Goal: Task Accomplishment & Management: Manage account settings

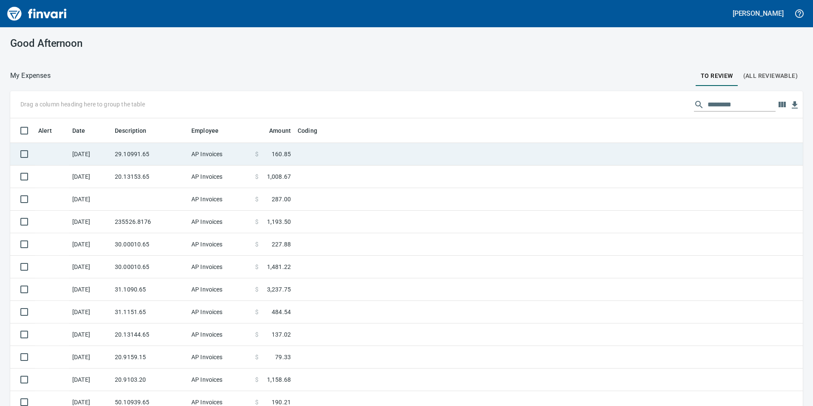
click at [155, 154] on td "29.10991.65" at bounding box center [149, 154] width 77 height 23
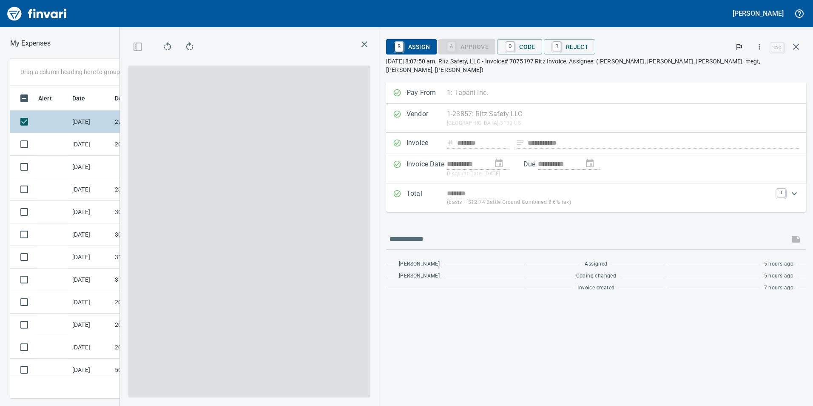
scroll to position [306, 567]
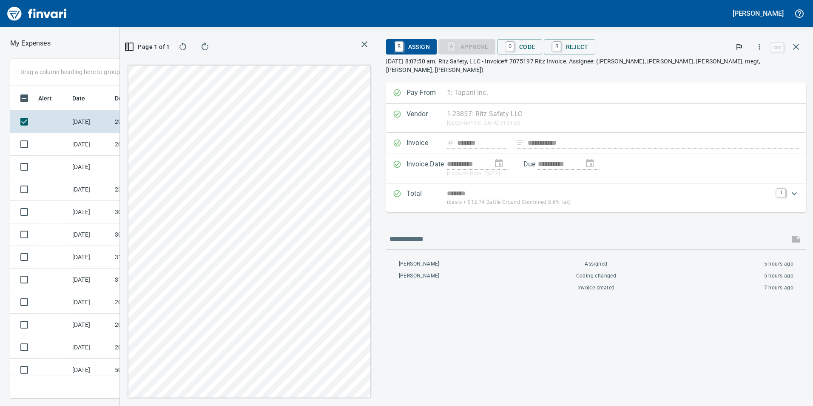
drag, startPoint x: 574, startPoint y: 45, endPoint x: 586, endPoint y: 67, distance: 24.7
click at [535, 45] on span "C Code" at bounding box center [519, 47] width 31 height 14
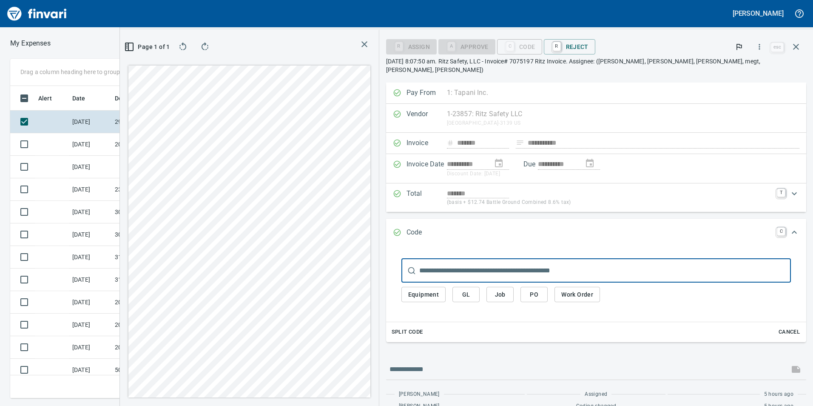
click at [480, 290] on button "GL" at bounding box center [465, 295] width 27 height 16
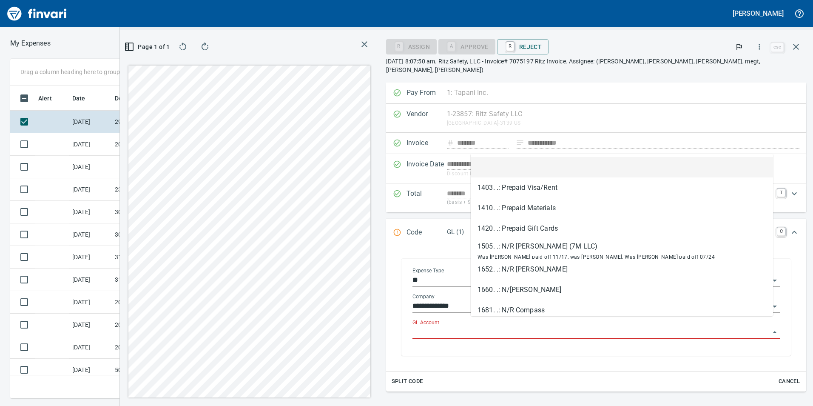
click at [530, 326] on input "GL Account" at bounding box center [590, 332] width 357 height 12
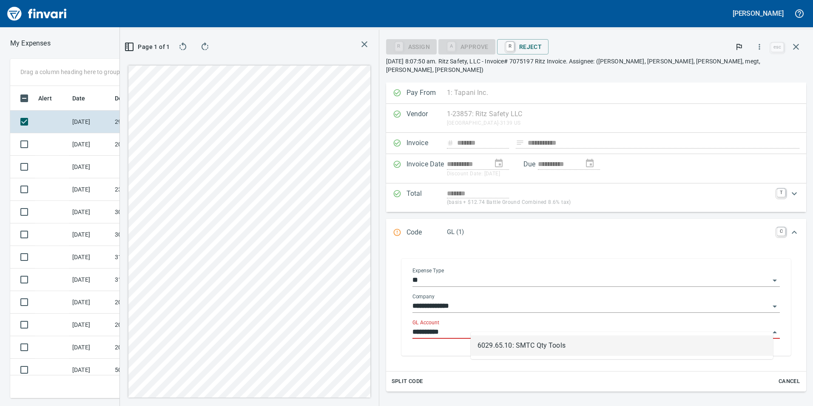
drag, startPoint x: 524, startPoint y: 344, endPoint x: 524, endPoint y: 339, distance: 5.1
click at [524, 345] on li "6029.65.10: SMTC Qty Tools" at bounding box center [622, 345] width 302 height 20
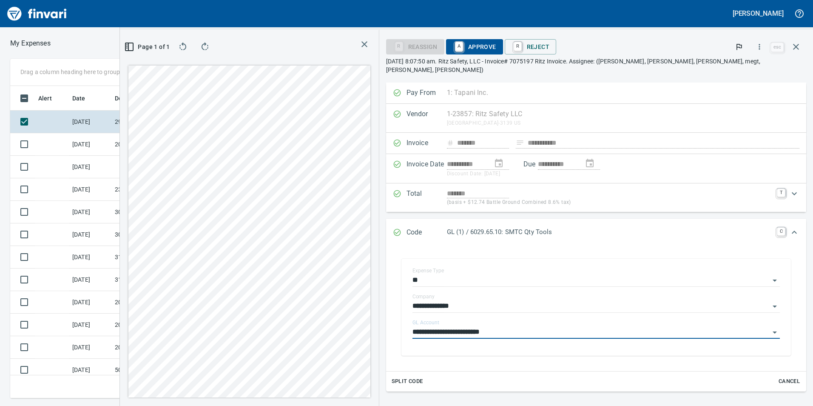
type input "**********"
click at [496, 48] on span "A Approve" at bounding box center [474, 47] width 43 height 14
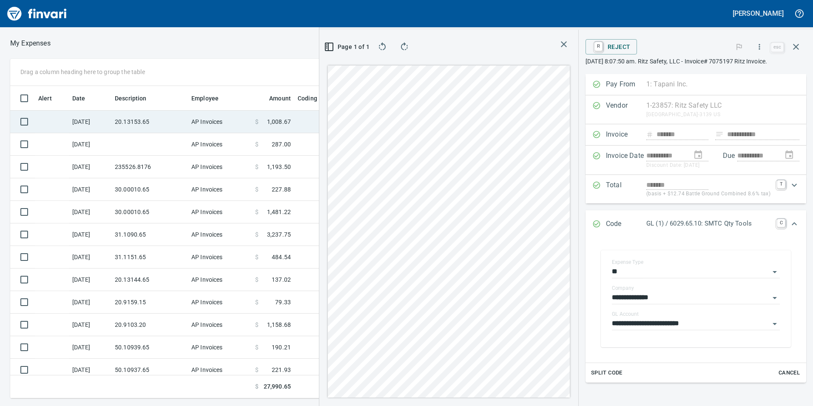
click at [190, 114] on td "AP Invoices" at bounding box center [220, 122] width 64 height 23
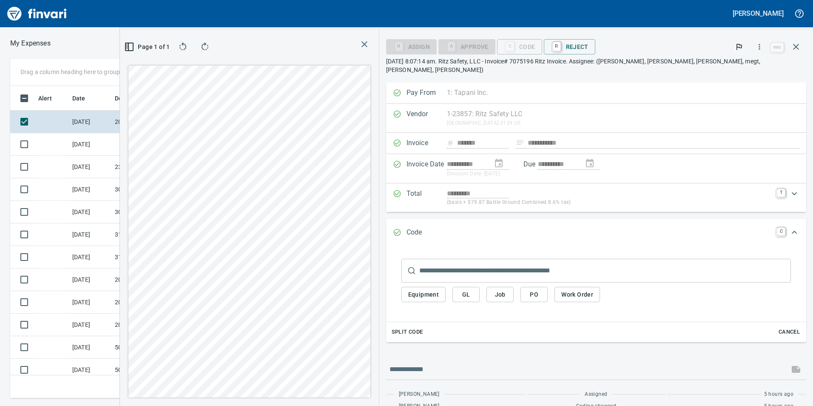
click at [473, 289] on span "GL" at bounding box center [466, 294] width 14 height 11
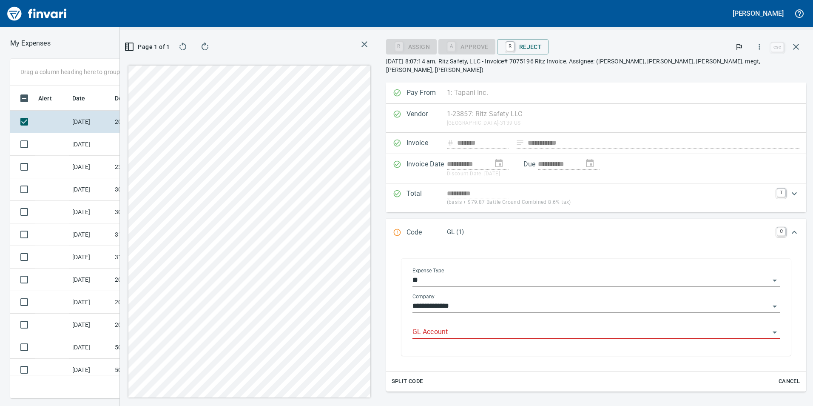
click at [518, 326] on input "GL Account" at bounding box center [590, 332] width 357 height 12
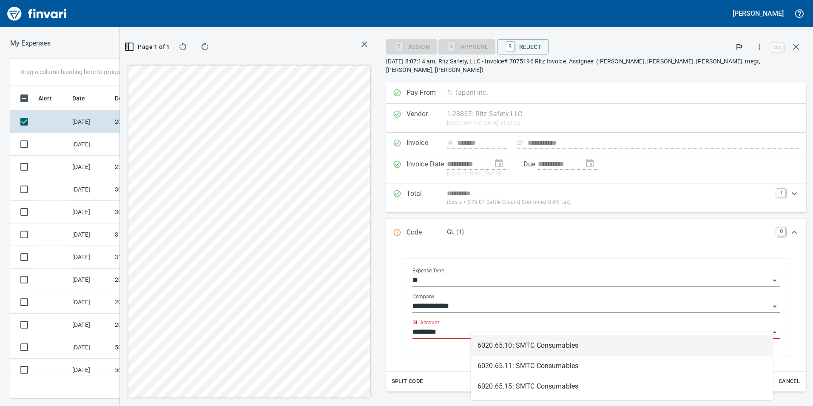
scroll to position [306, 567]
click at [522, 338] on li "6020.65.10: SMTC Consumables" at bounding box center [622, 345] width 302 height 20
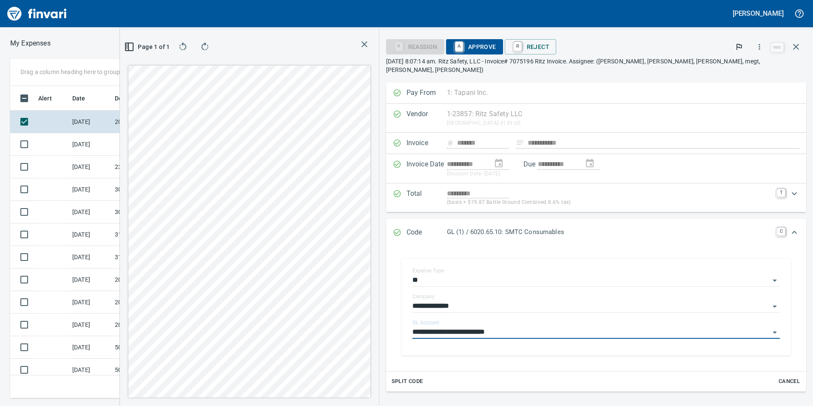
type input "**********"
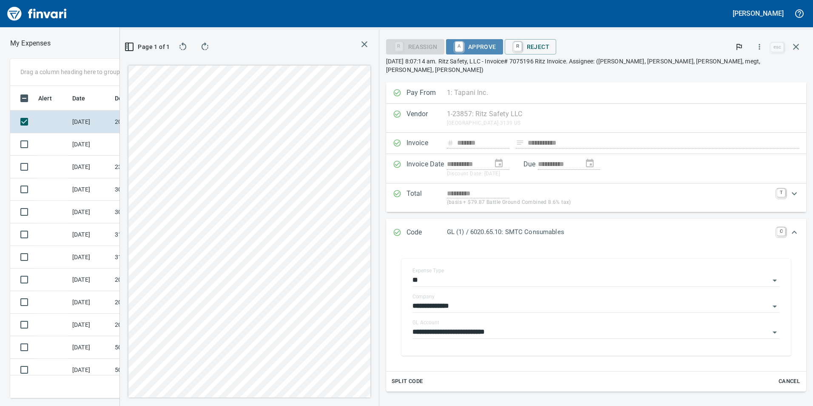
click at [496, 42] on span "A Approve" at bounding box center [474, 47] width 43 height 14
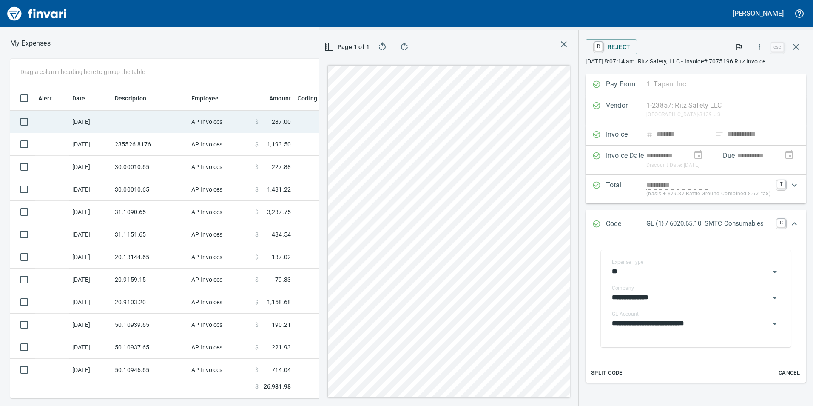
click at [164, 117] on td at bounding box center [149, 122] width 77 height 23
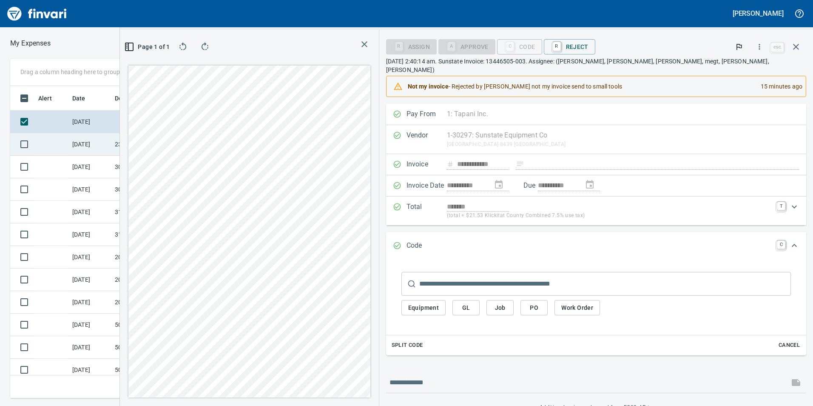
click at [145, 140] on td "235526.8176" at bounding box center [149, 144] width 77 height 23
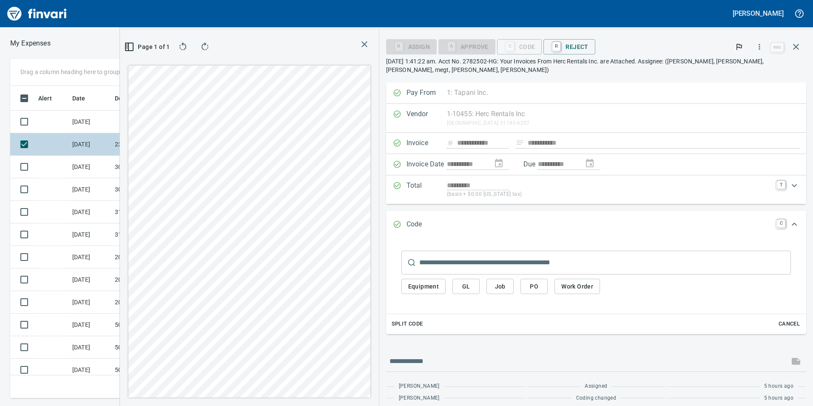
click at [85, 150] on td "[DATE]" at bounding box center [90, 144] width 43 height 23
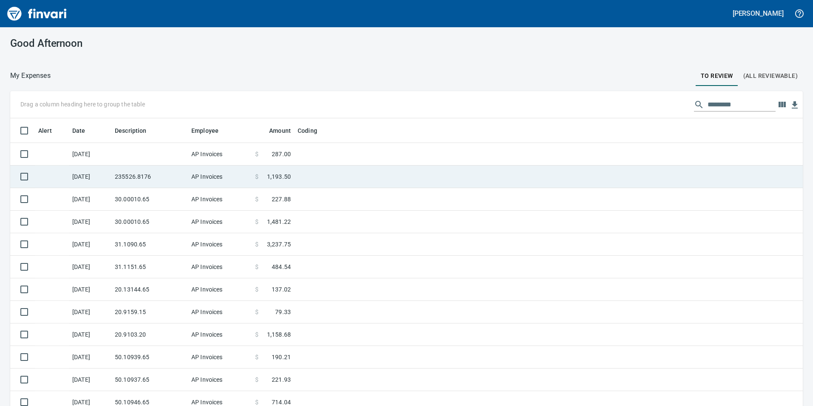
scroll to position [306, 772]
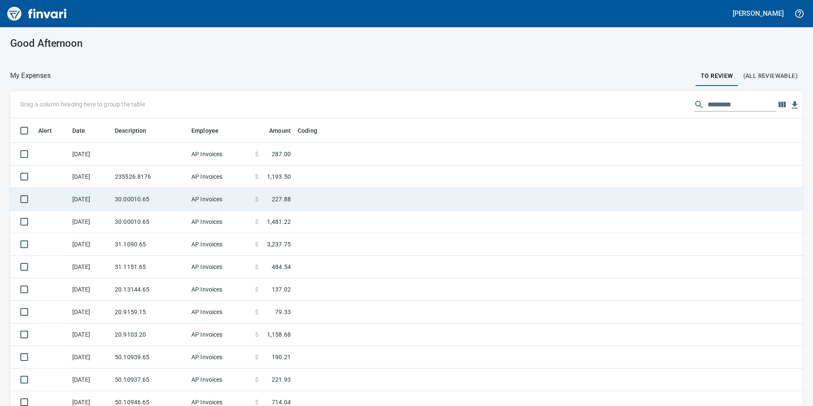
click at [147, 190] on td "30.00010.65" at bounding box center [149, 199] width 77 height 23
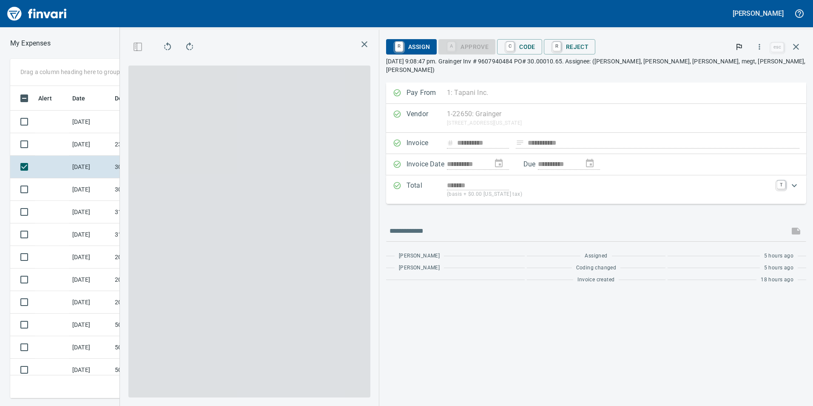
scroll to position [306, 567]
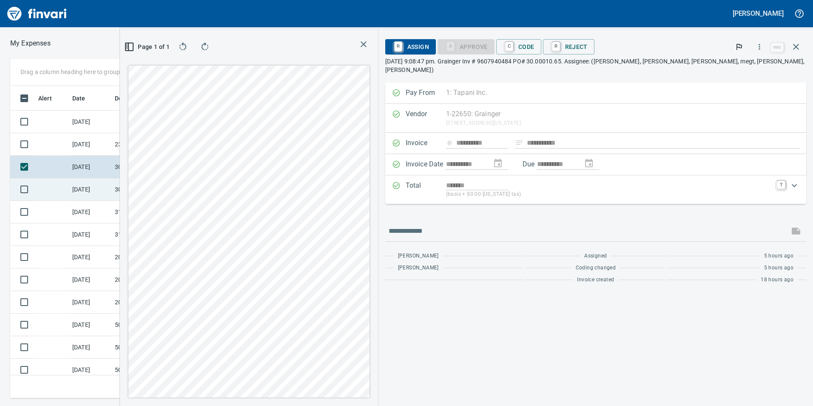
click at [126, 190] on td "30.00010.65" at bounding box center [149, 189] width 77 height 23
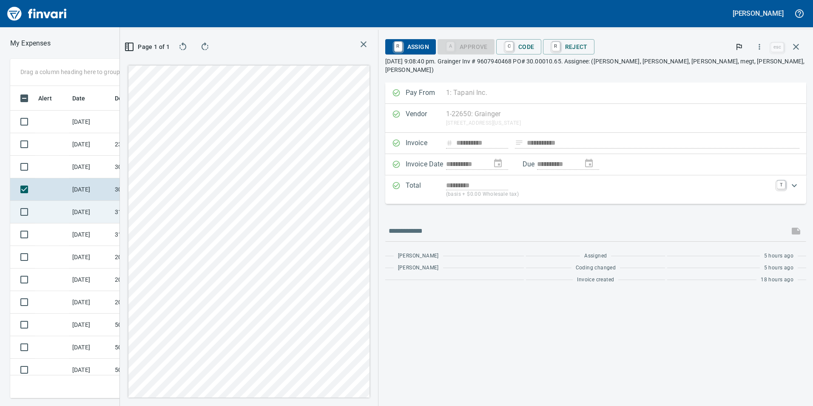
click at [157, 218] on td "31.1090.65" at bounding box center [149, 212] width 77 height 23
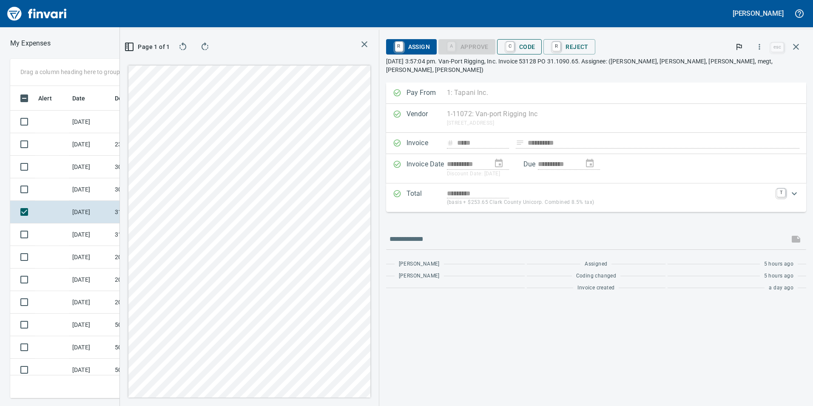
click at [535, 45] on span "C Code" at bounding box center [519, 47] width 31 height 14
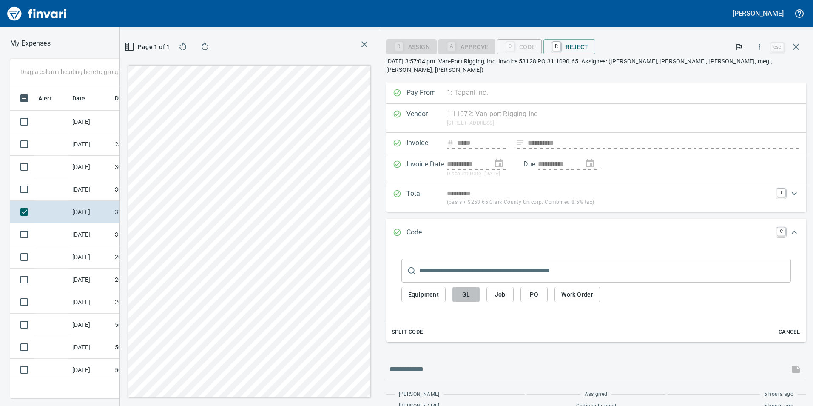
click at [480, 291] on button "GL" at bounding box center [465, 295] width 27 height 16
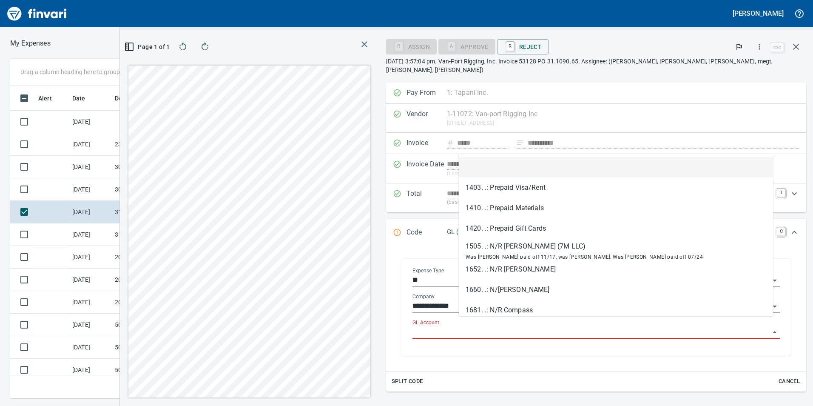
scroll to position [306, 567]
click at [508, 326] on input "GL Account" at bounding box center [590, 332] width 357 height 12
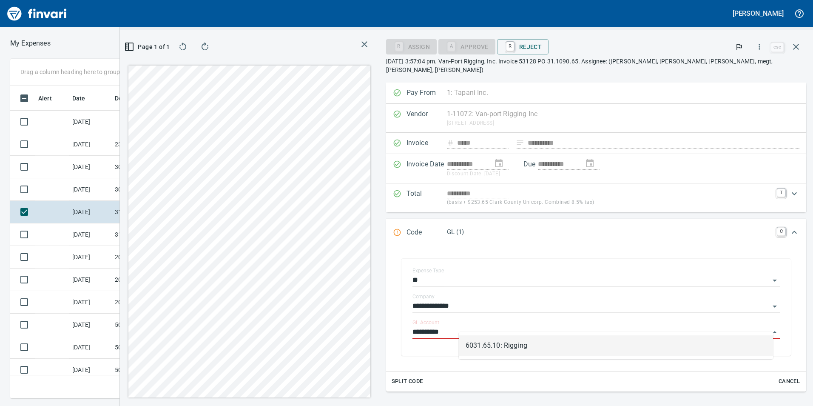
click at [553, 341] on li "6031.65.10: Rigging" at bounding box center [616, 345] width 314 height 20
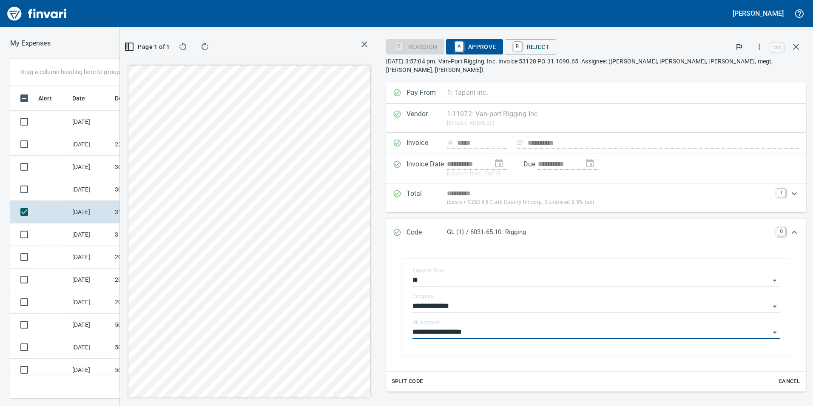
type input "**********"
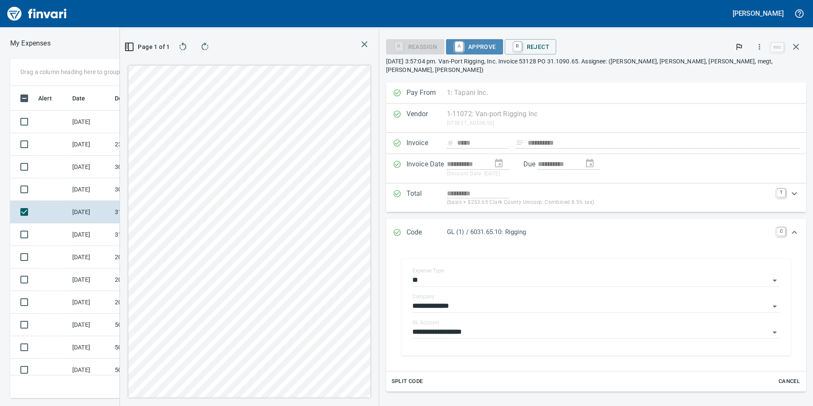
click at [496, 49] on span "A Approve" at bounding box center [474, 47] width 43 height 14
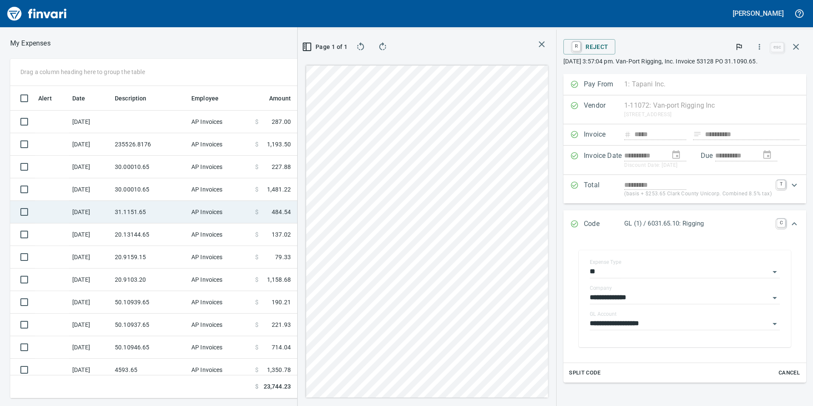
click at [106, 212] on td "[DATE]" at bounding box center [90, 212] width 43 height 23
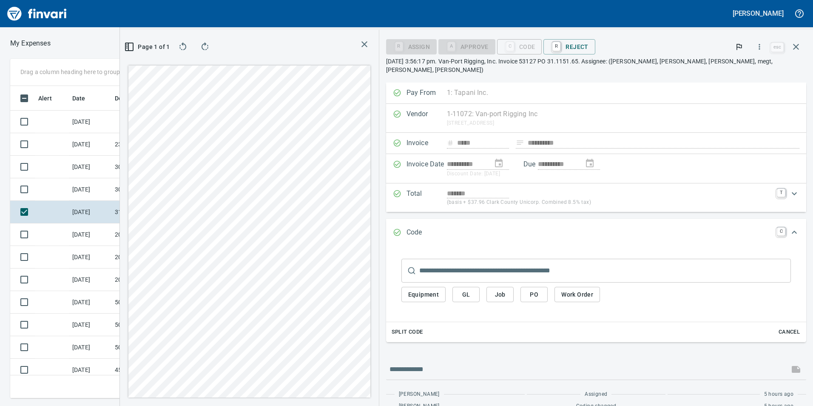
click at [473, 289] on span "GL" at bounding box center [466, 294] width 14 height 11
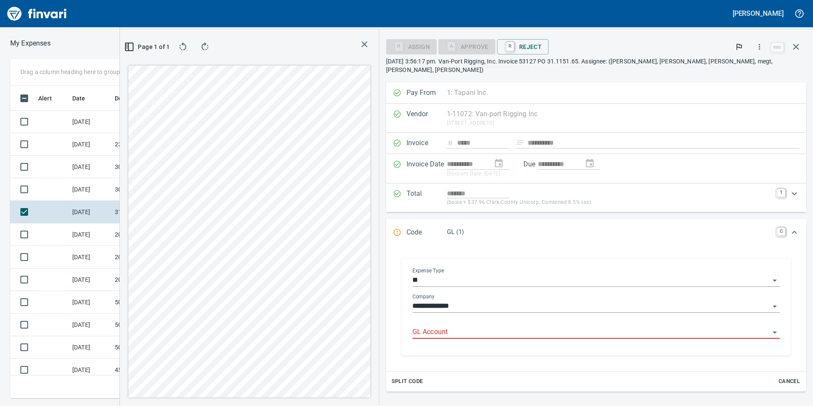
click at [522, 326] on input "GL Account" at bounding box center [590, 332] width 357 height 12
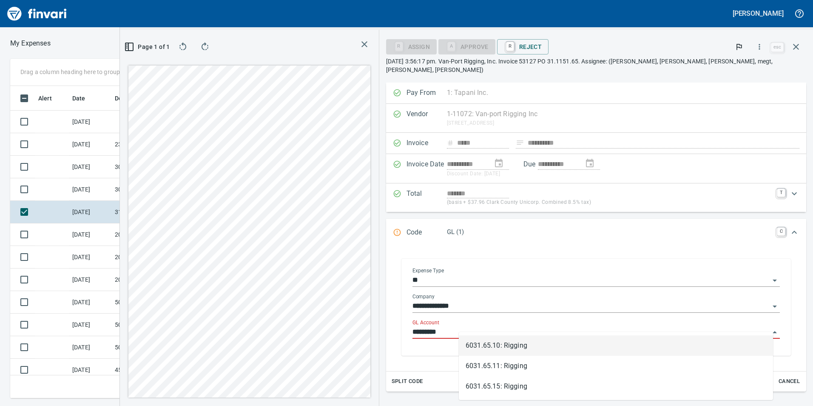
scroll to position [306, 567]
click at [503, 336] on li "6031.65.10: Rigging" at bounding box center [616, 345] width 314 height 20
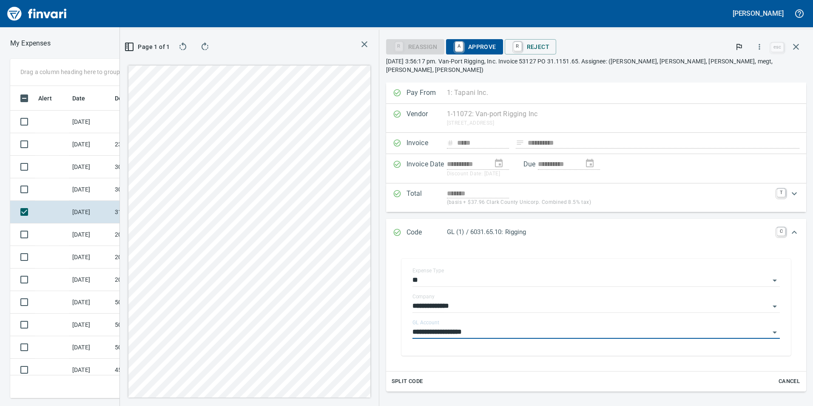
type input "**********"
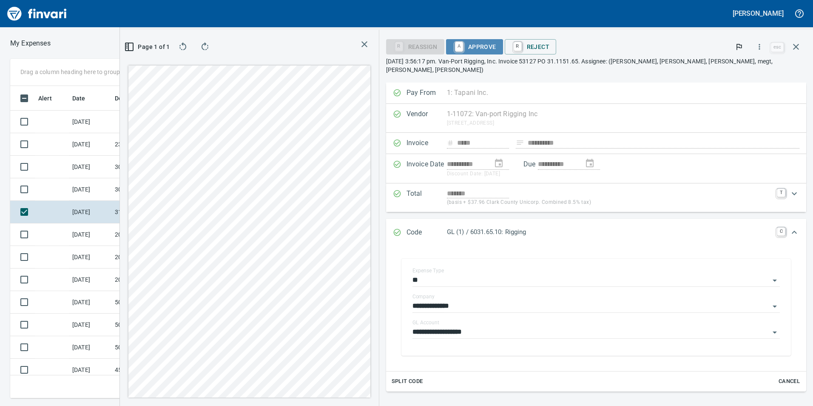
click at [496, 43] on span "A Approve" at bounding box center [474, 47] width 43 height 14
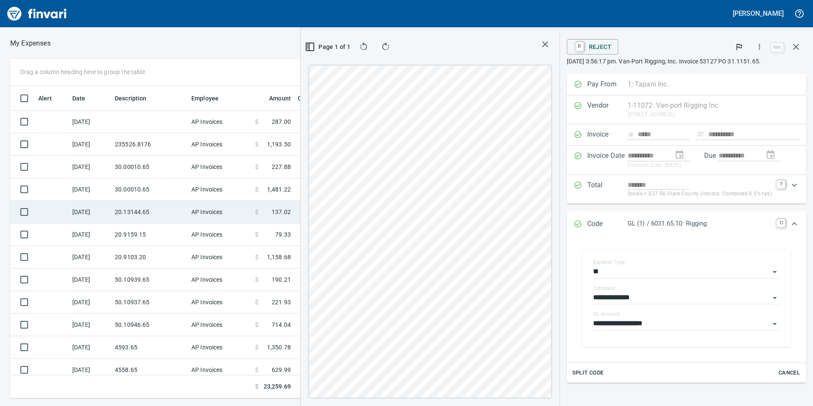
click at [163, 211] on td "20.13144.65" at bounding box center [149, 212] width 77 height 23
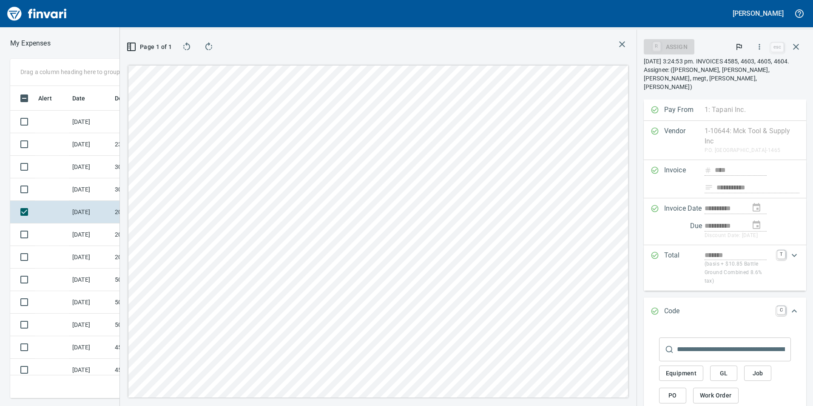
click at [624, 47] on icon "button" at bounding box center [622, 44] width 10 height 10
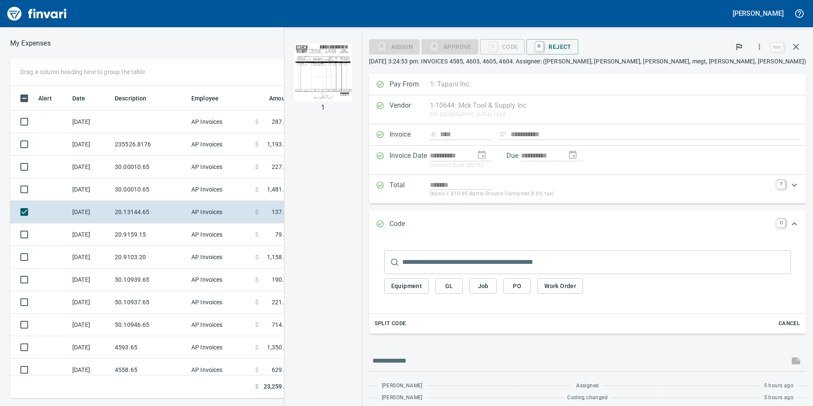
click at [463, 278] on button "GL" at bounding box center [448, 286] width 27 height 16
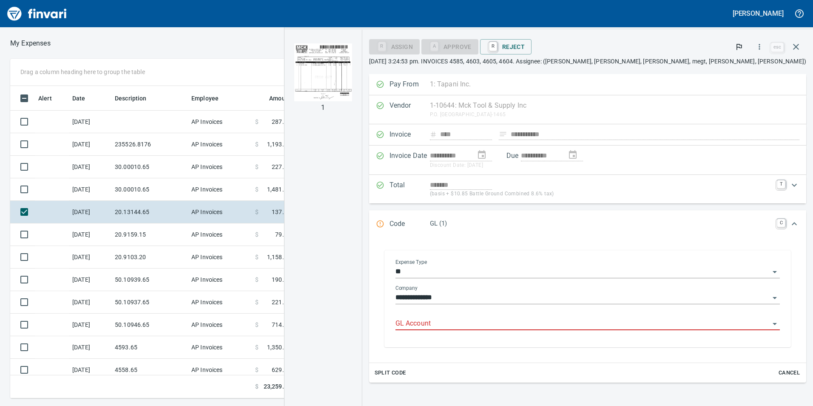
click at [577, 315] on div "GL Account" at bounding box center [587, 320] width 384 height 19
click at [577, 323] on input "GL Account" at bounding box center [582, 324] width 374 height 12
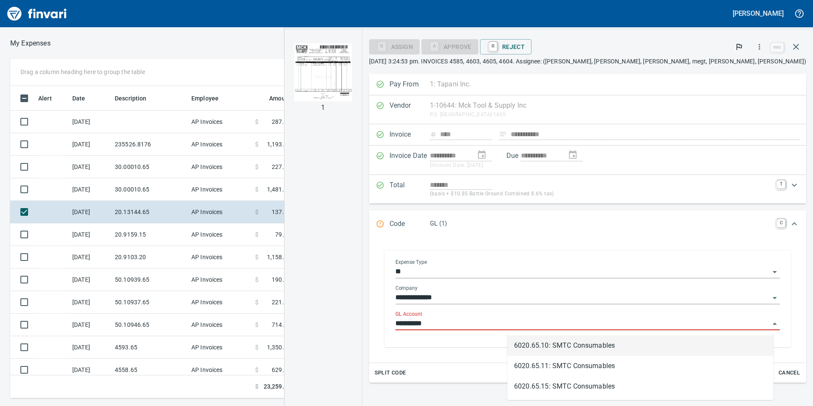
scroll to position [306, 567]
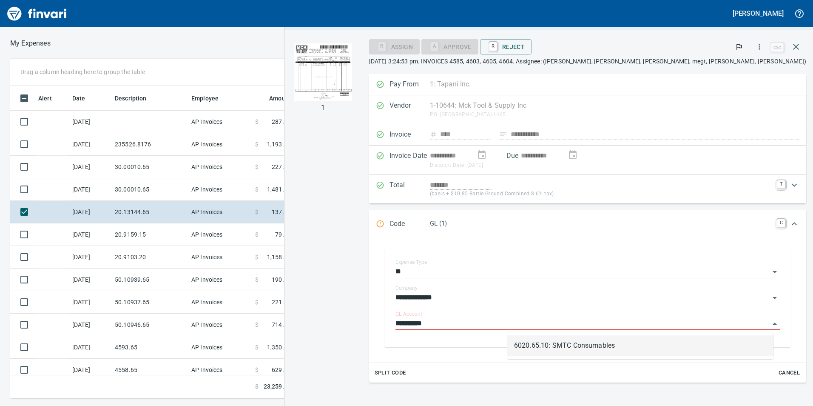
click at [563, 339] on li "6020.65.10: SMTC Consumables" at bounding box center [640, 345] width 266 height 20
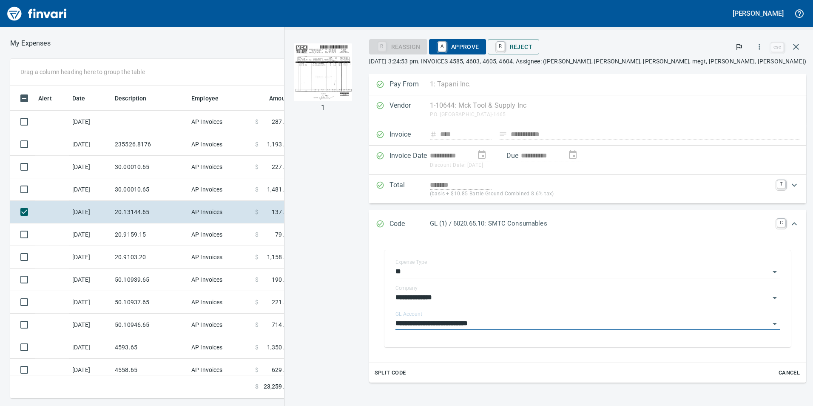
type input "**********"
click at [479, 45] on span "A Approve" at bounding box center [457, 47] width 43 height 14
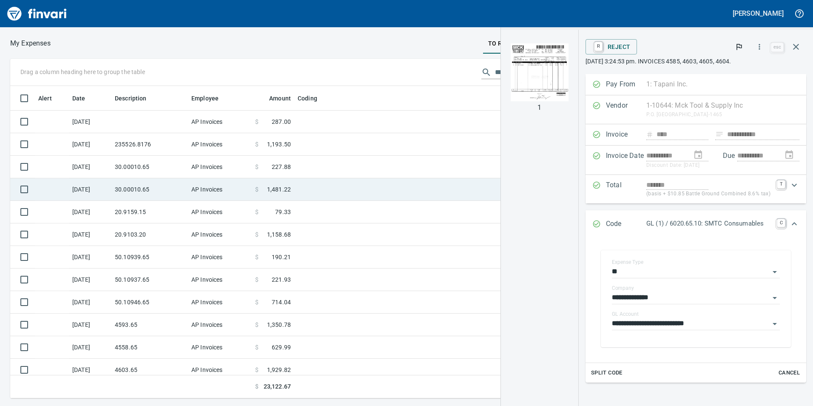
click at [141, 199] on td "30.00010.65" at bounding box center [149, 189] width 77 height 23
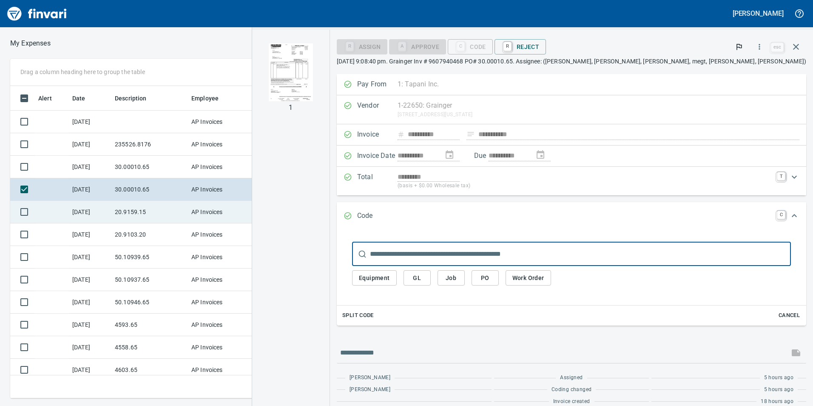
click at [144, 205] on td "20.9159.15" at bounding box center [149, 212] width 77 height 23
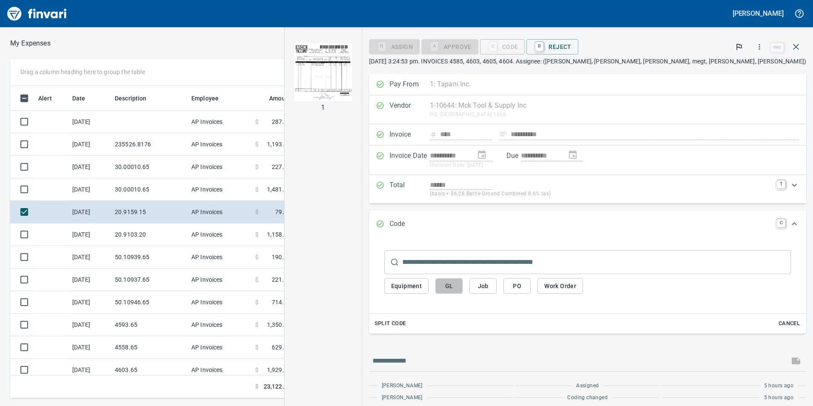
click at [456, 289] on span "GL" at bounding box center [449, 286] width 14 height 11
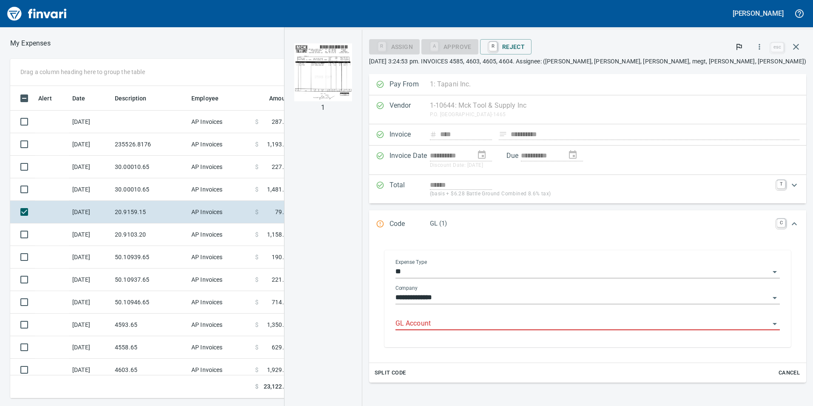
click at [556, 322] on input "GL Account" at bounding box center [582, 324] width 374 height 12
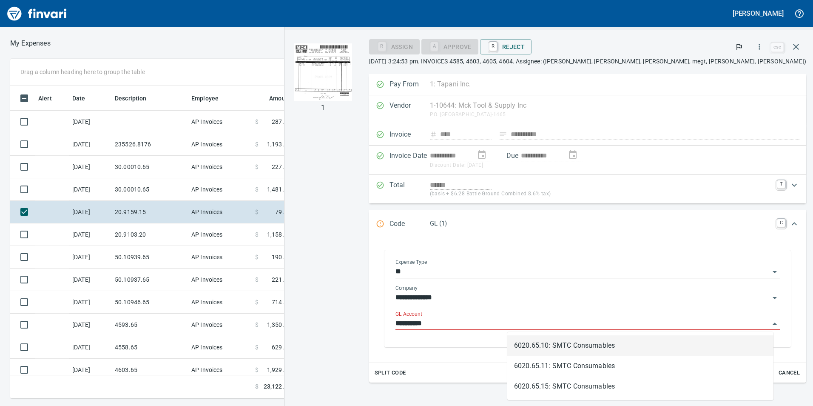
scroll to position [306, 567]
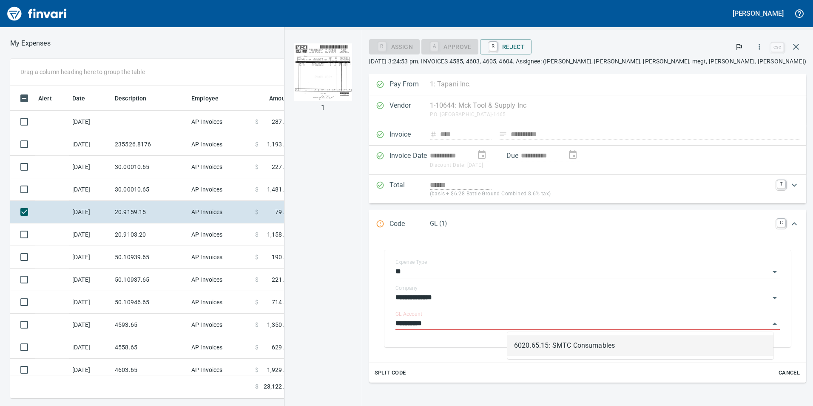
click at [564, 349] on li "6020.65.15: SMTC Consumables" at bounding box center [640, 345] width 266 height 20
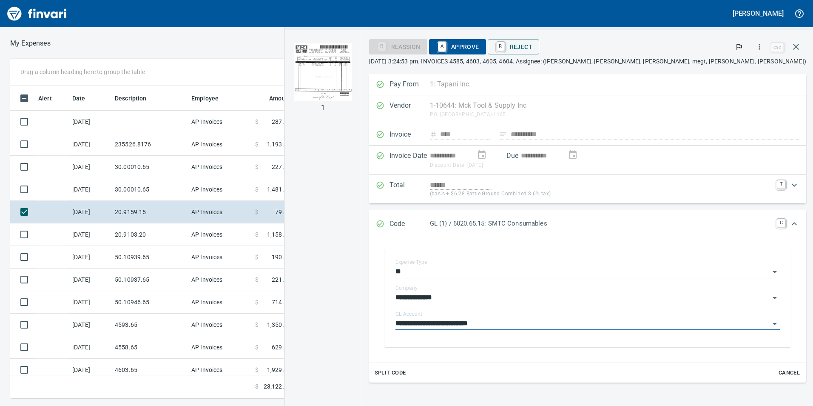
type input "**********"
click at [479, 41] on span "A Approve" at bounding box center [457, 47] width 43 height 14
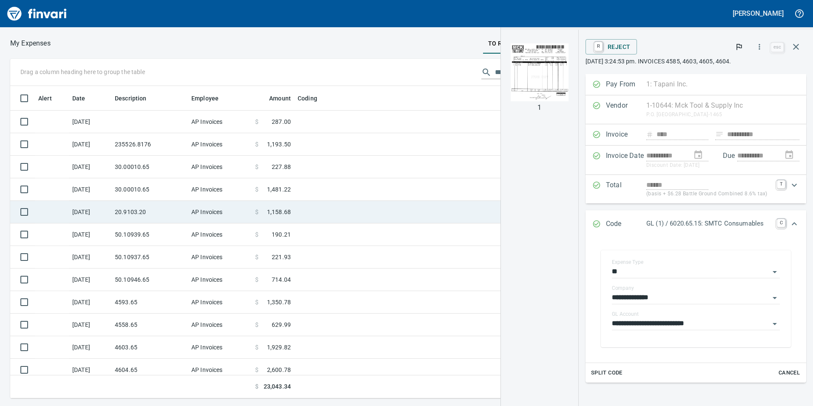
click at [175, 204] on td "20.9103.20" at bounding box center [149, 212] width 77 height 23
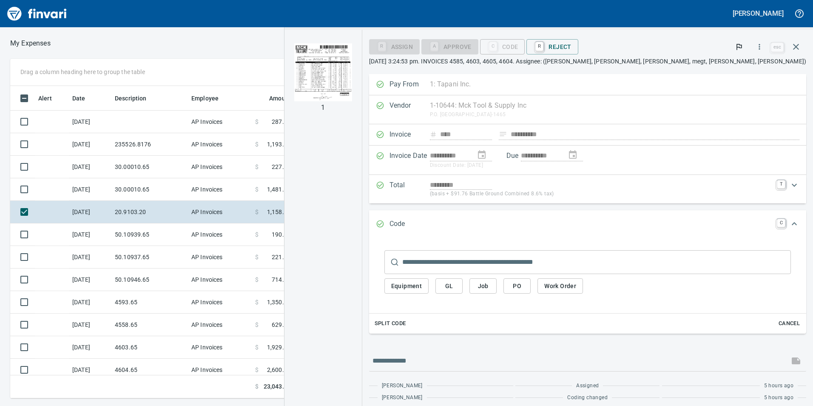
click at [456, 282] on span "GL" at bounding box center [449, 286] width 14 height 11
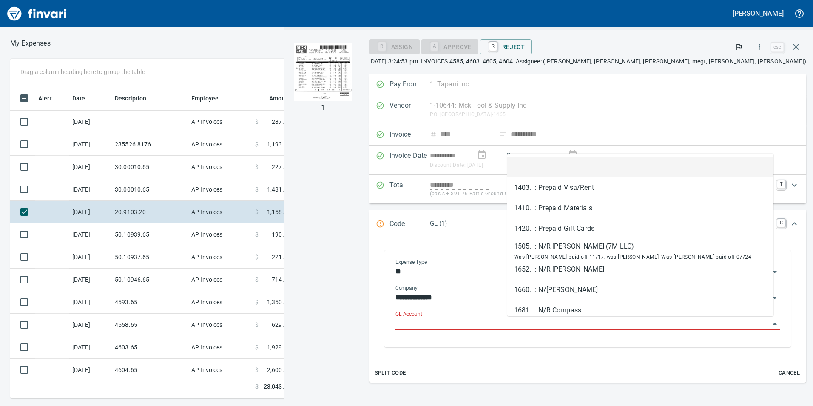
click at [560, 320] on input "GL Account" at bounding box center [582, 324] width 374 height 12
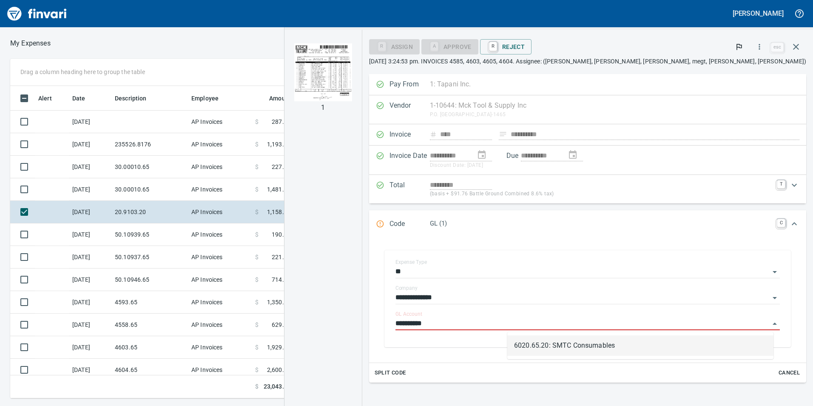
scroll to position [306, 567]
click at [564, 350] on li "6020.65.20: SMTC Consumables" at bounding box center [640, 345] width 266 height 20
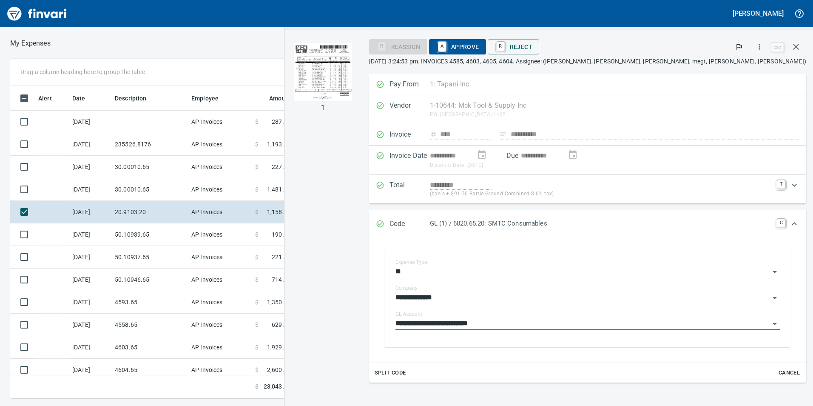
type input "**********"
click at [479, 42] on span "A Approve" at bounding box center [457, 47] width 43 height 14
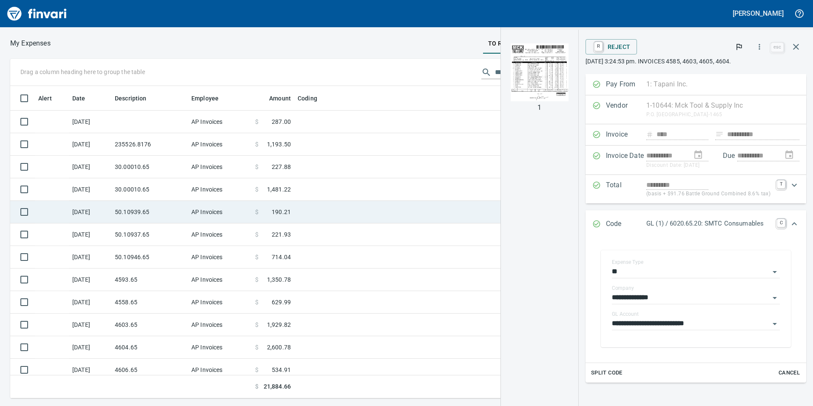
click at [164, 211] on td "50.10939.65" at bounding box center [149, 212] width 77 height 23
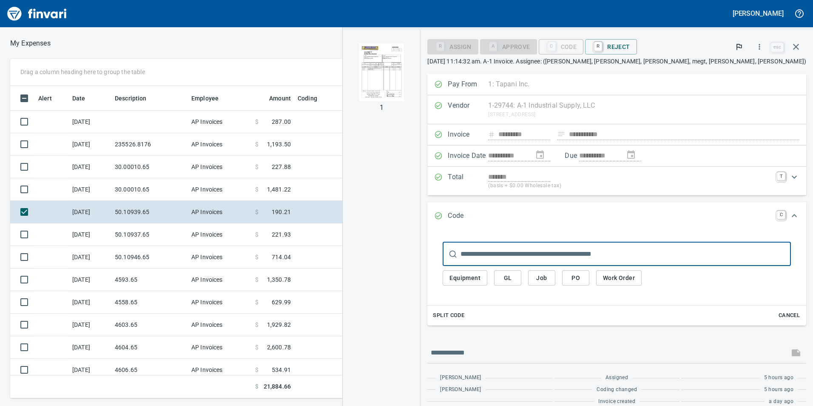
click at [404, 82] on img "button" at bounding box center [381, 72] width 45 height 58
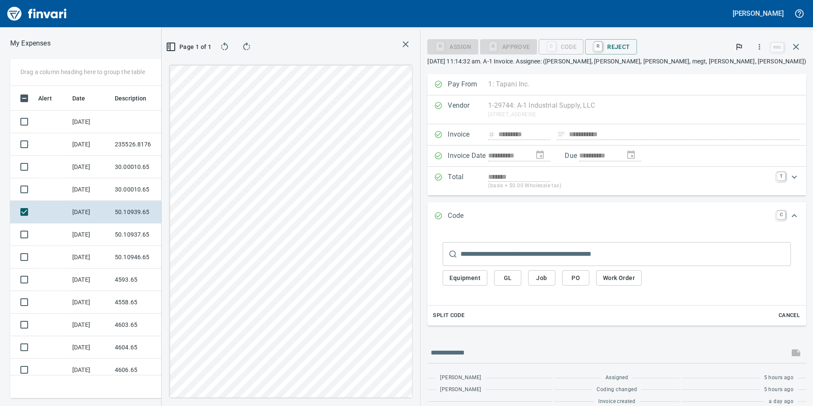
click at [514, 282] on span "GL" at bounding box center [508, 277] width 14 height 11
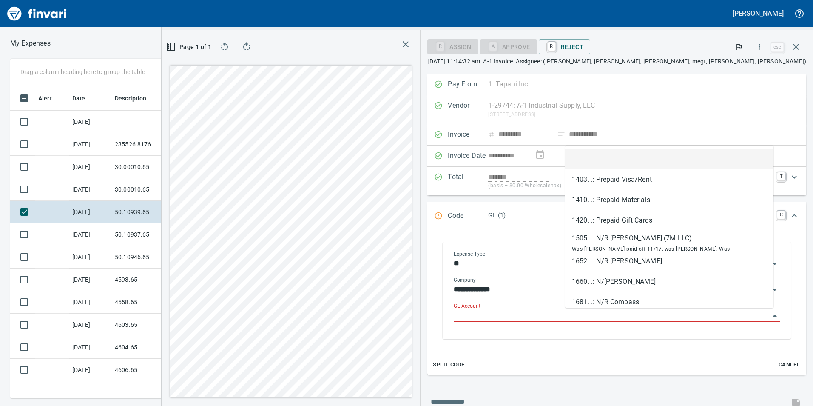
click at [586, 312] on input "GL Account" at bounding box center [612, 315] width 316 height 12
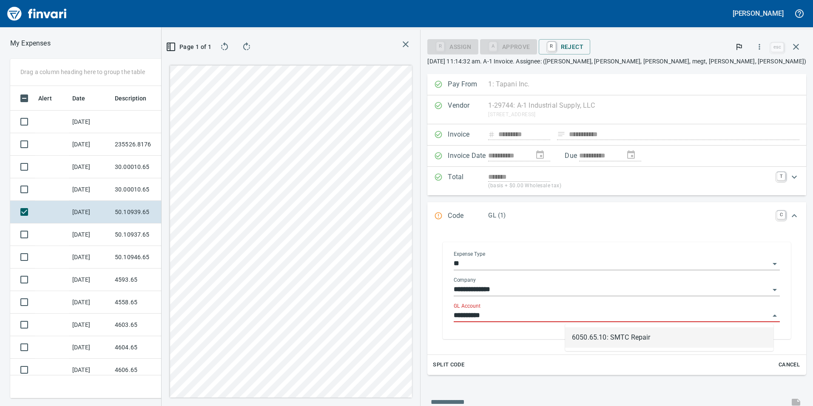
scroll to position [306, 567]
click at [600, 338] on li "6050.65.10: SMTC Repair" at bounding box center [669, 337] width 208 height 20
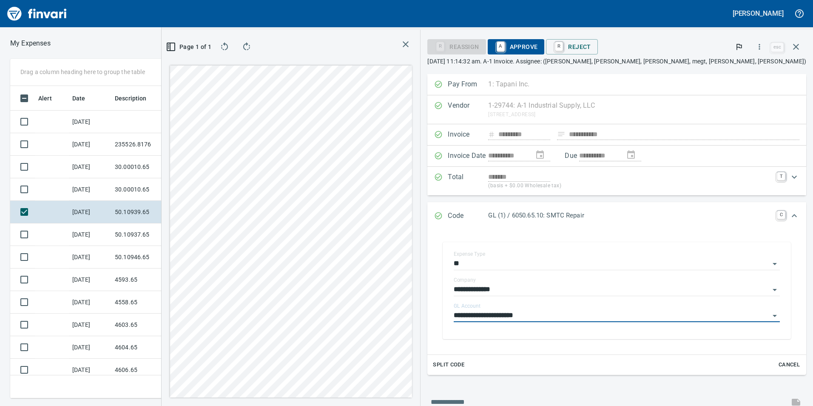
type input "**********"
click at [538, 51] on span "A Approve" at bounding box center [515, 47] width 43 height 14
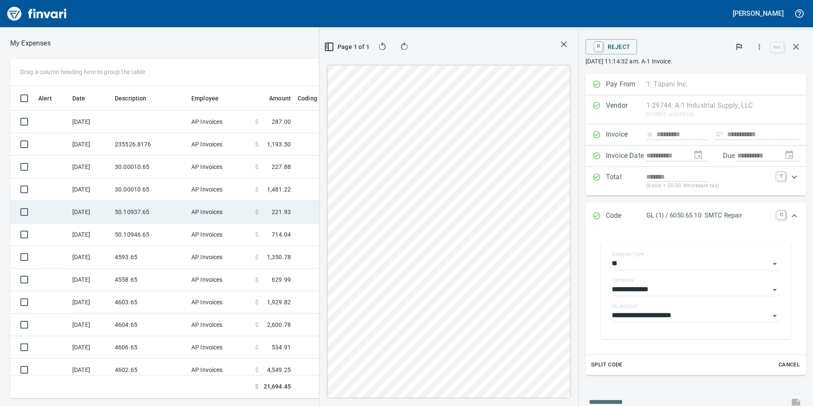
click at [154, 210] on td "50.10937.65" at bounding box center [149, 212] width 77 height 23
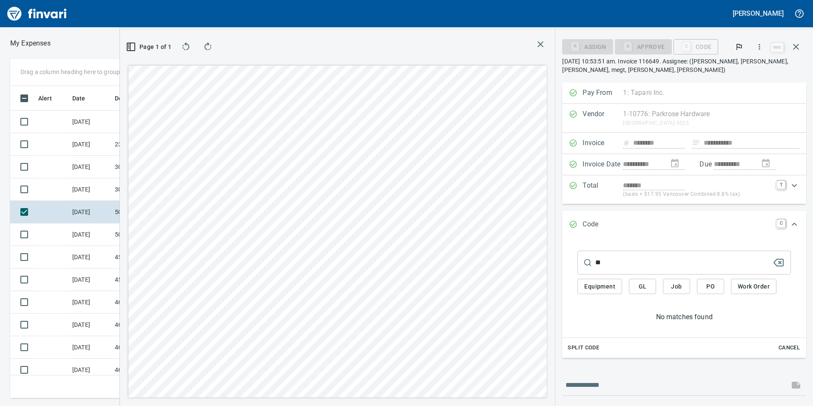
click at [636, 290] on span "GL" at bounding box center [643, 286] width 14 height 11
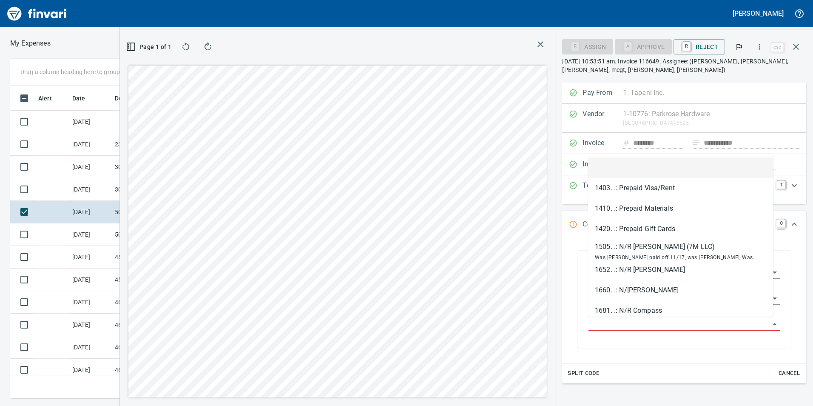
click at [633, 325] on input "GL Account" at bounding box center [678, 324] width 181 height 12
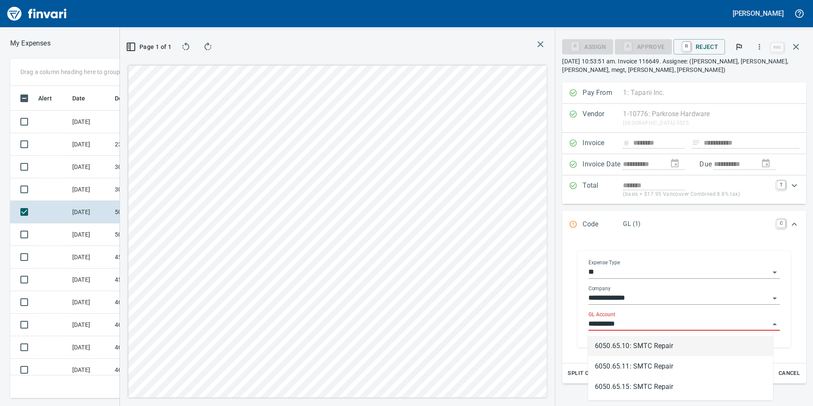
scroll to position [306, 567]
click at [639, 341] on li "6050.65.10: SMTC Repair" at bounding box center [680, 345] width 185 height 20
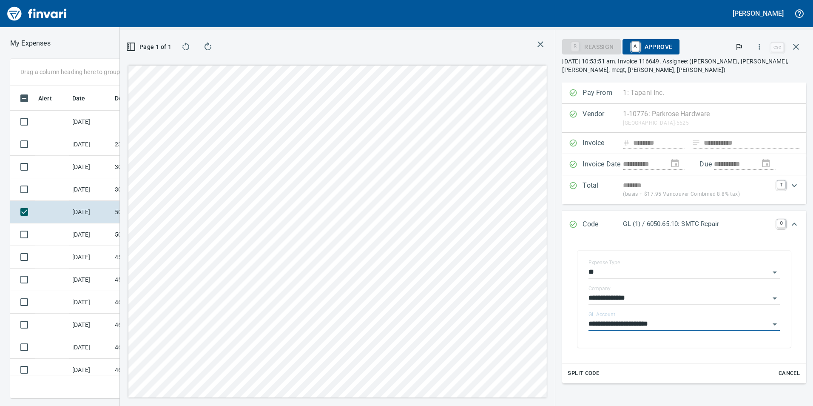
type input "**********"
click at [650, 43] on span "A Approve" at bounding box center [650, 47] width 43 height 14
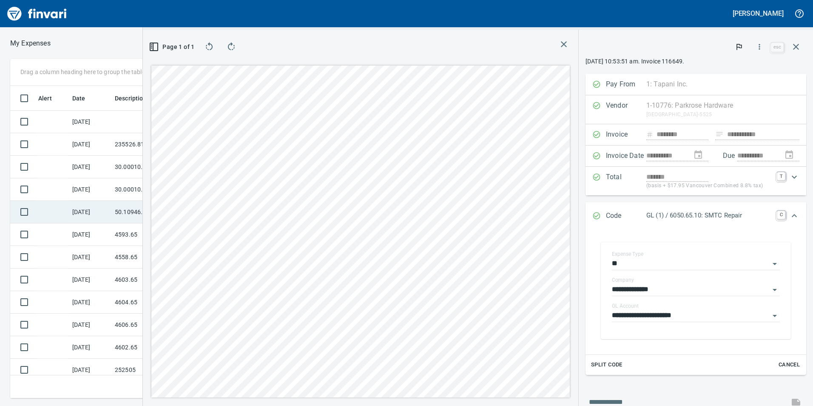
click at [99, 210] on td "[DATE]" at bounding box center [90, 212] width 43 height 23
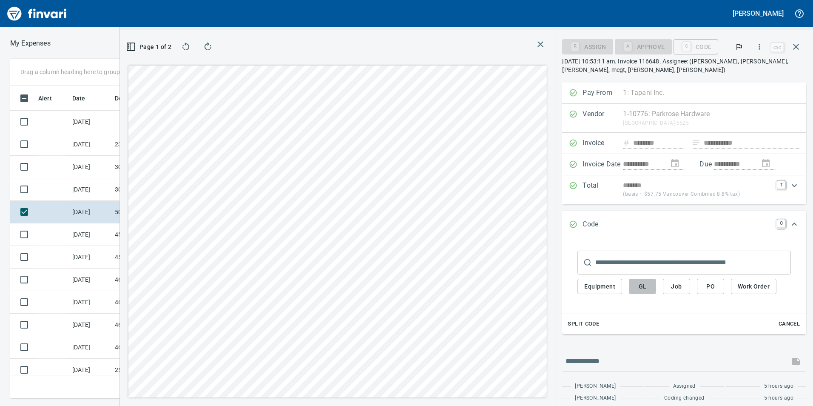
click at [640, 291] on span "GL" at bounding box center [643, 286] width 14 height 11
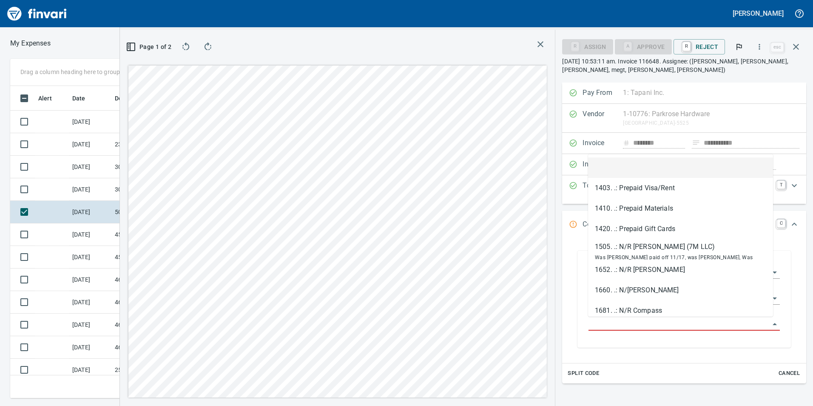
click at [652, 325] on input "GL Account" at bounding box center [678, 324] width 181 height 12
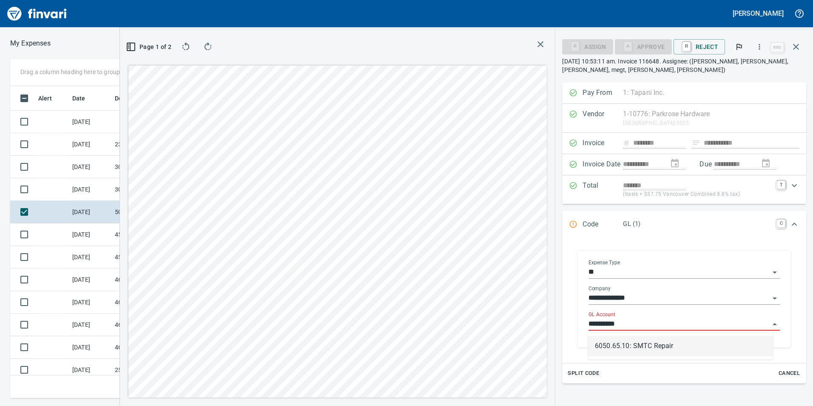
scroll to position [306, 567]
click at [613, 338] on li "6050.65.10: SMTC Repair" at bounding box center [680, 345] width 185 height 20
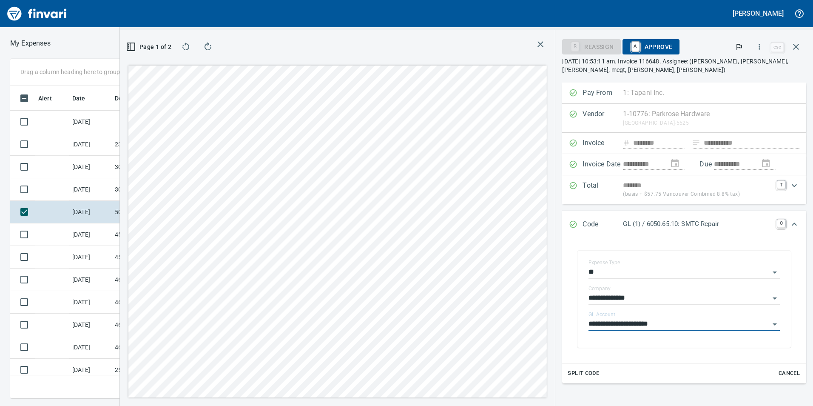
type input "**********"
click at [657, 47] on span "A Approve" at bounding box center [650, 47] width 43 height 14
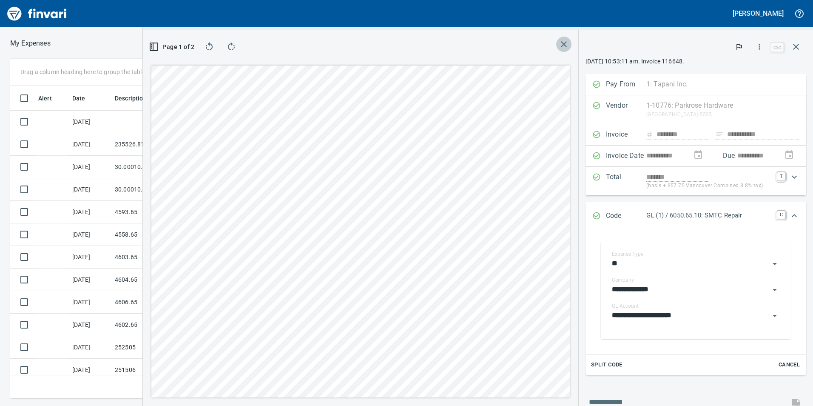
click at [561, 45] on icon "button" at bounding box center [564, 44] width 6 height 6
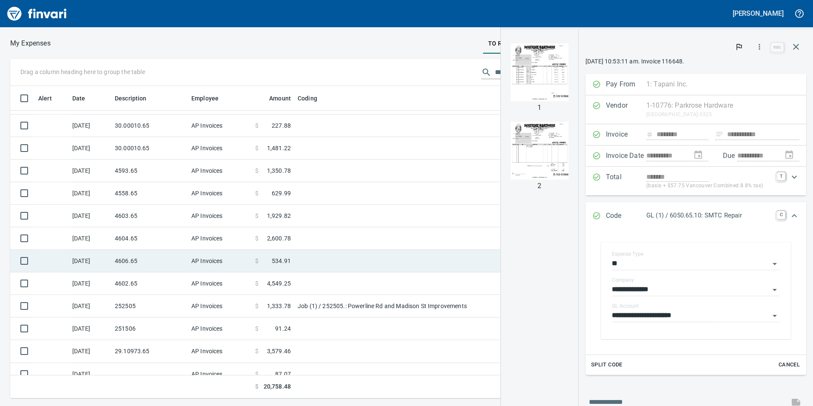
scroll to position [97, 0]
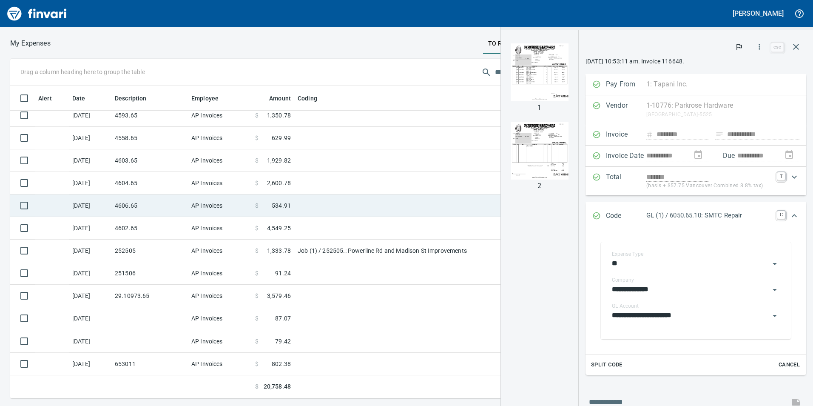
click at [167, 291] on td "29.10973.65" at bounding box center [149, 295] width 77 height 23
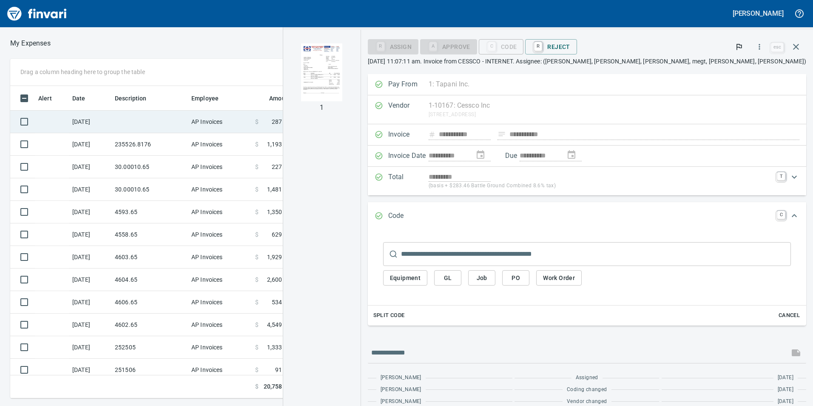
click at [156, 119] on td at bounding box center [149, 122] width 77 height 23
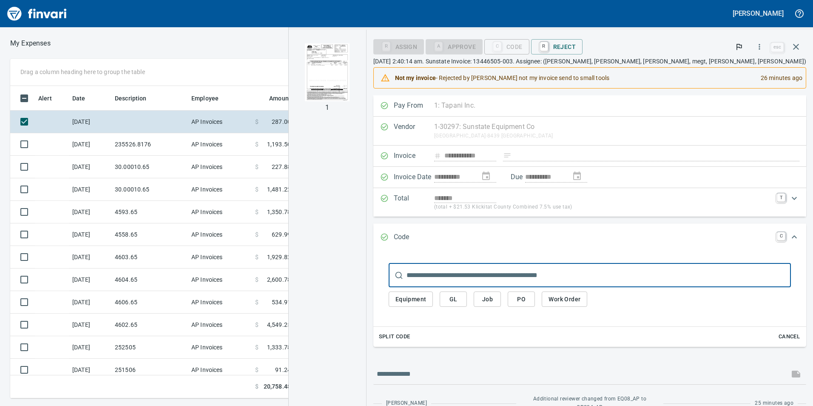
click at [349, 77] on img "button" at bounding box center [327, 72] width 45 height 58
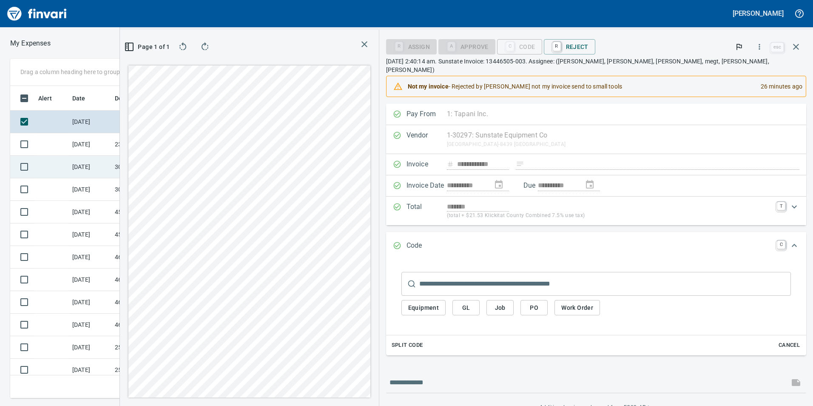
click at [176, 159] on td "30.00010.65" at bounding box center [149, 167] width 77 height 23
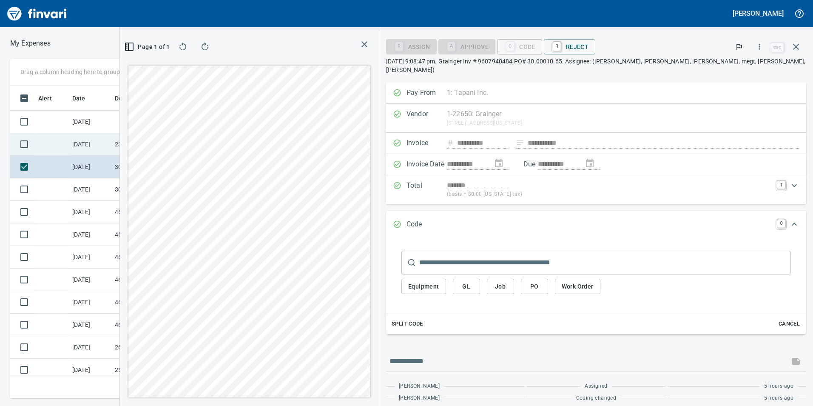
click at [139, 140] on td "235526.8176" at bounding box center [149, 144] width 77 height 23
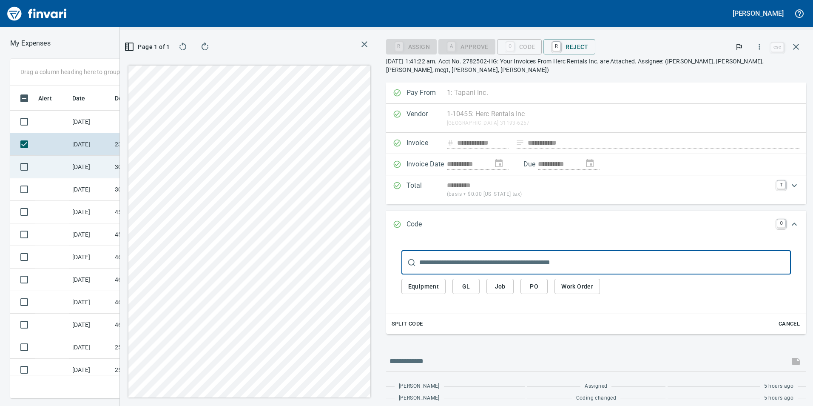
click at [91, 173] on td "[DATE]" at bounding box center [90, 167] width 43 height 23
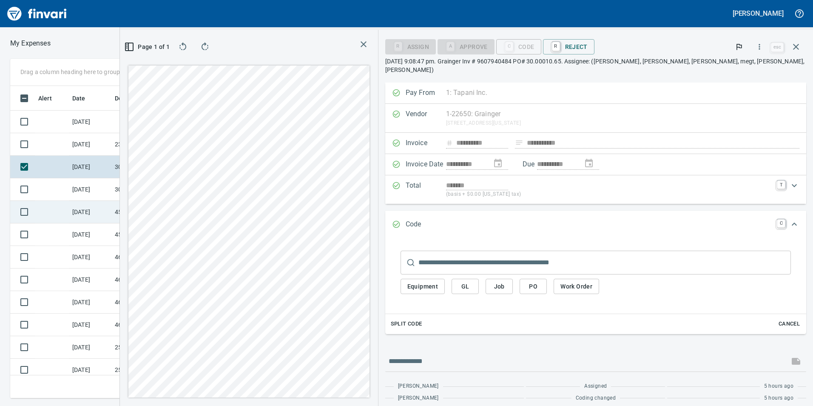
click at [101, 212] on td "[DATE]" at bounding box center [90, 212] width 43 height 23
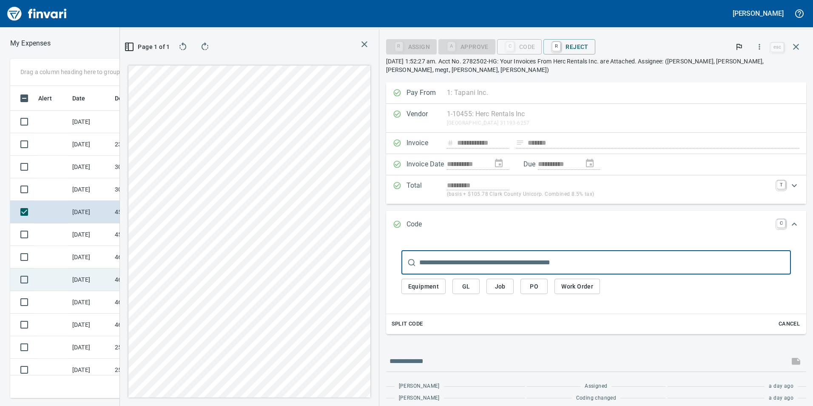
click at [79, 275] on td "[DATE]" at bounding box center [90, 279] width 43 height 23
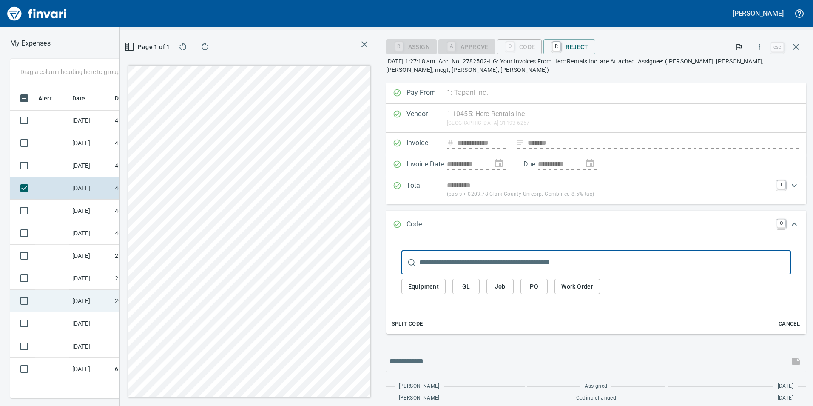
scroll to position [97, 0]
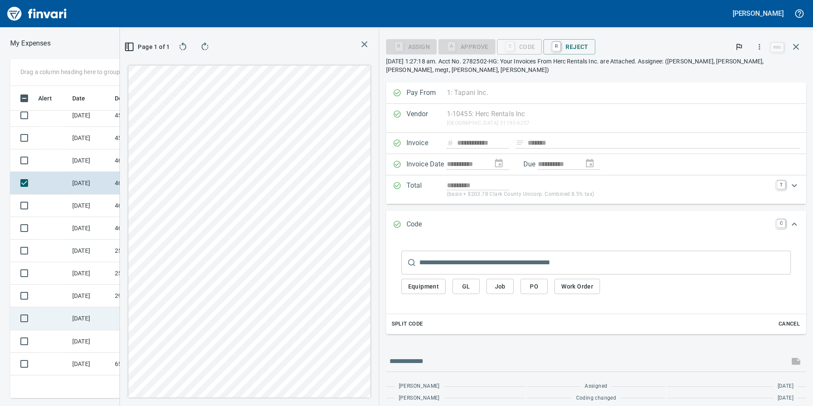
click at [89, 317] on td "[DATE]" at bounding box center [90, 318] width 43 height 23
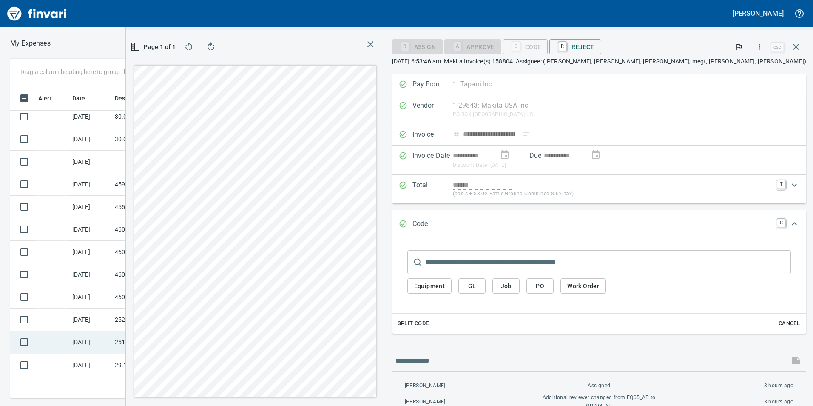
scroll to position [119, 0]
click at [153, 343] on td at bounding box center [149, 341] width 77 height 23
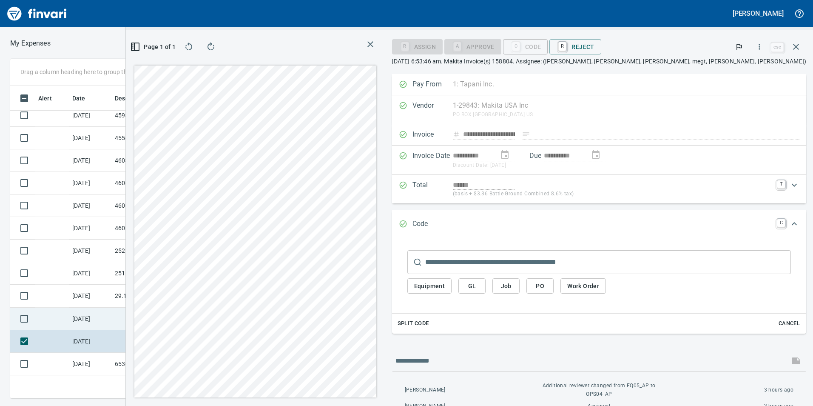
click at [155, 321] on td at bounding box center [149, 318] width 77 height 23
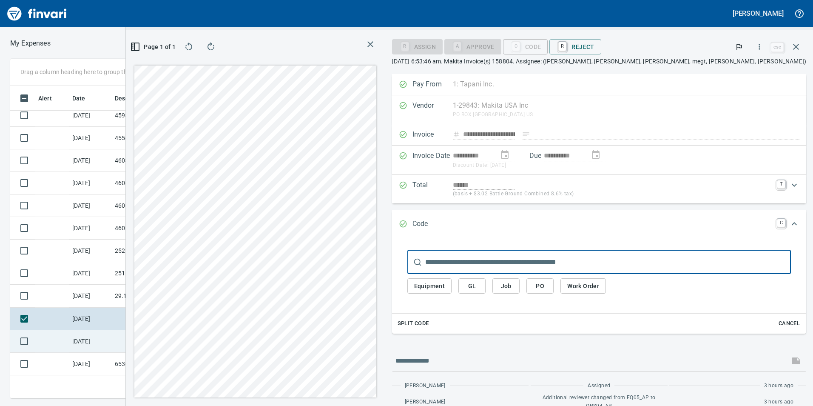
click at [150, 330] on td at bounding box center [149, 341] width 77 height 23
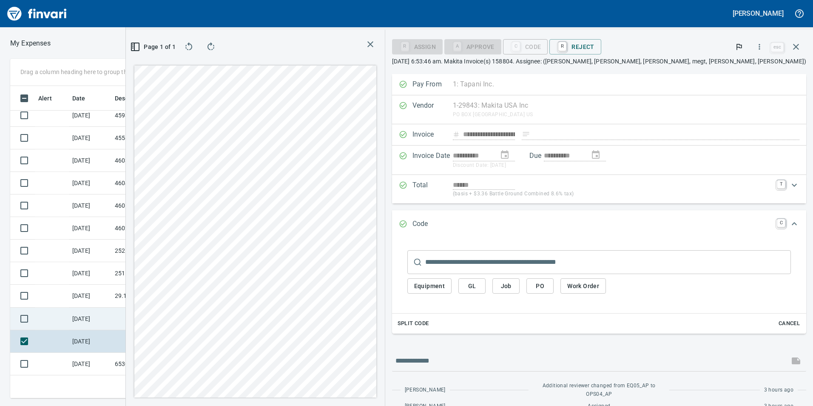
click at [135, 316] on td at bounding box center [149, 318] width 77 height 23
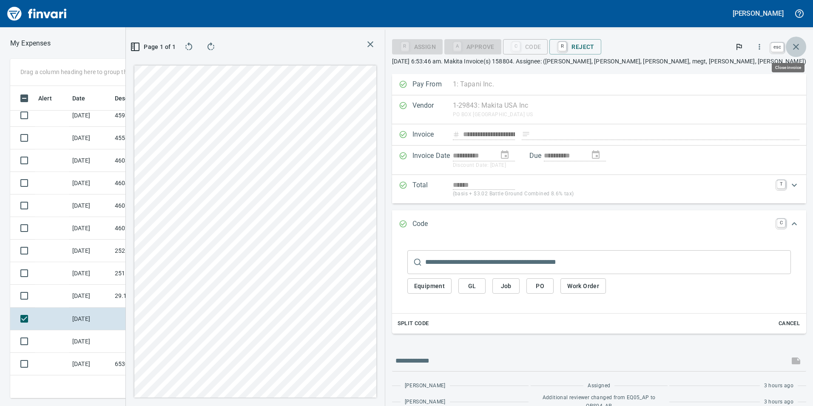
click at [798, 46] on icon "button" at bounding box center [796, 47] width 10 height 10
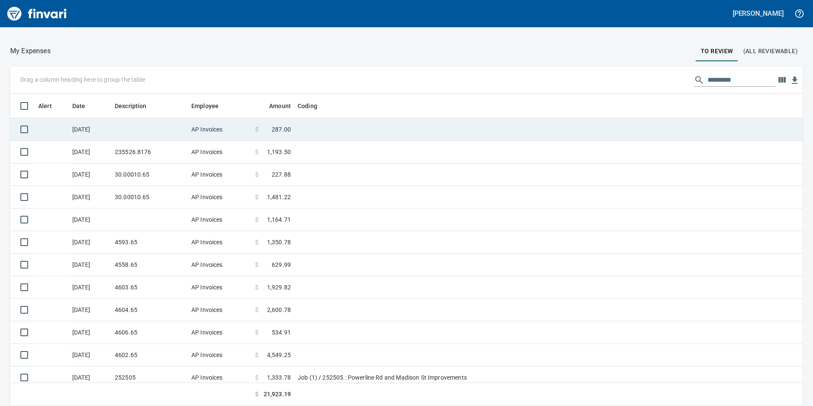
click at [148, 129] on td at bounding box center [149, 129] width 77 height 23
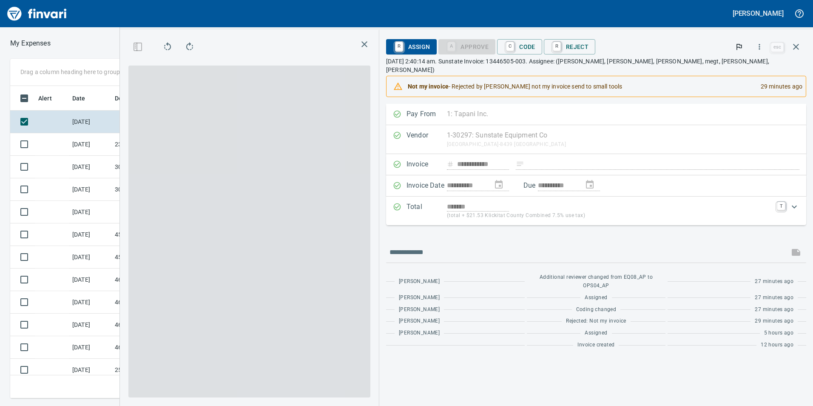
scroll to position [306, 567]
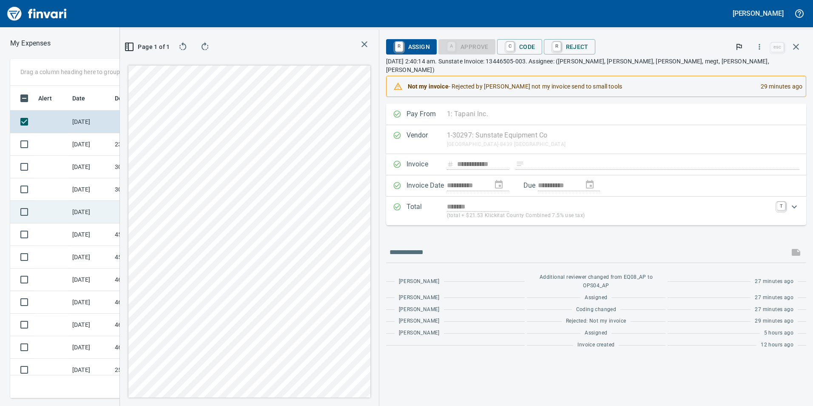
click at [155, 204] on td at bounding box center [149, 212] width 77 height 23
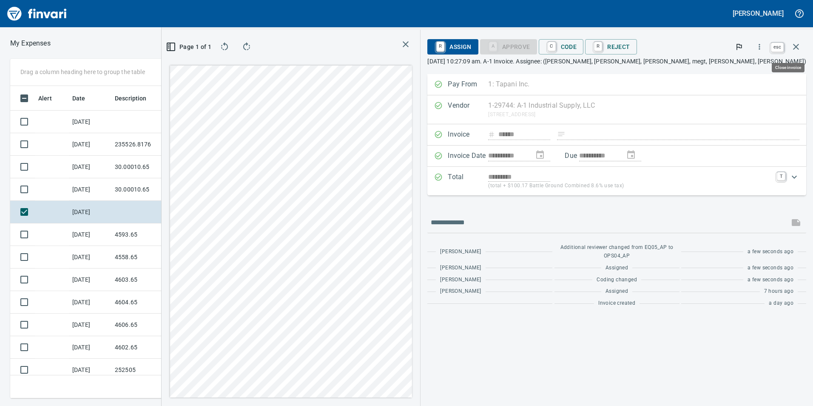
click at [800, 45] on icon "button" at bounding box center [796, 47] width 10 height 10
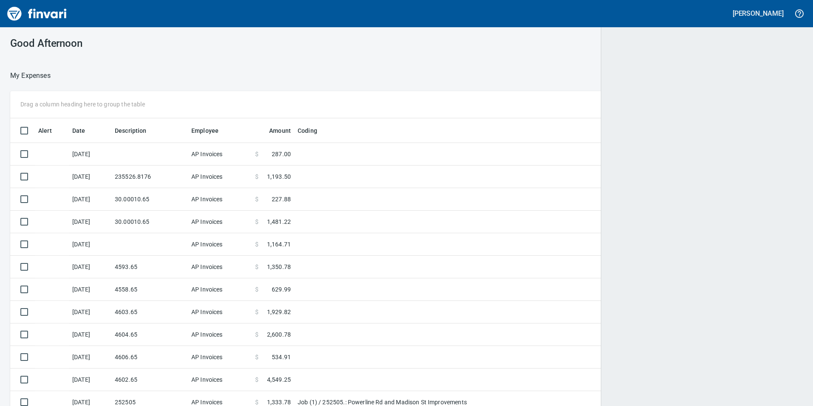
scroll to position [1, 1]
